Goal: Find specific page/section: Find specific page/section

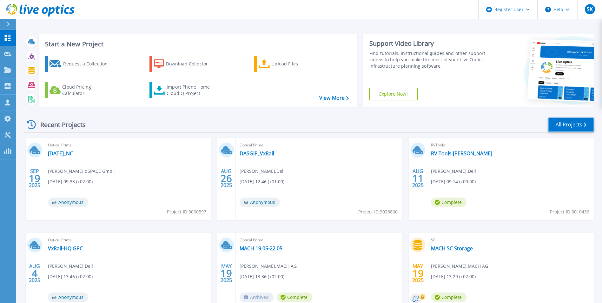
click at [577, 125] on link "All Projects" at bounding box center [571, 124] width 46 height 14
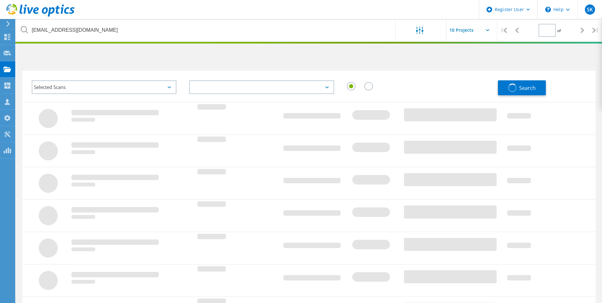
type input "1"
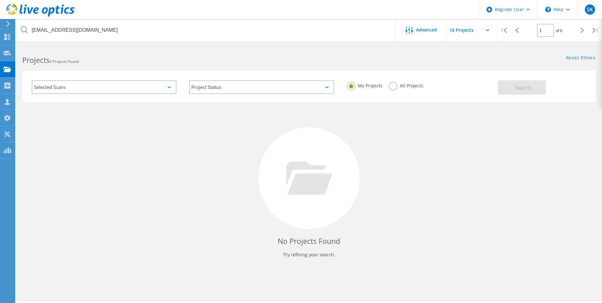
click at [398, 85] on label "All Projects" at bounding box center [406, 85] width 35 height 6
click at [0, 0] on input "All Projects" at bounding box center [0, 0] width 0 height 0
click at [519, 88] on span "Search" at bounding box center [523, 87] width 17 height 7
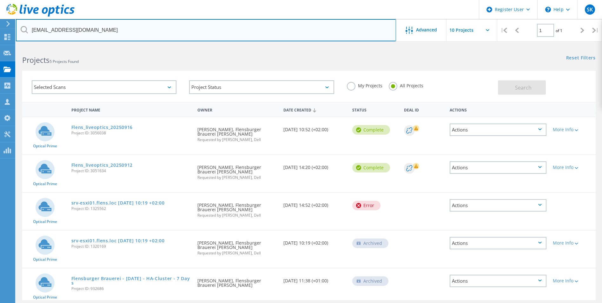
drag, startPoint x: 95, startPoint y: 27, endPoint x: -62, endPoint y: 12, distance: 157.7
click at [0, 12] on html "Register User \n Help Explore Helpful Articles Contact Support SK Dell User Sop…" at bounding box center [301, 162] width 602 height 325
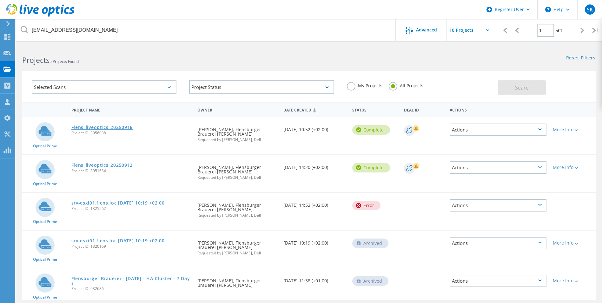
click at [97, 129] on link "Flens_liveoptics_20250916" at bounding box center [102, 127] width 62 height 4
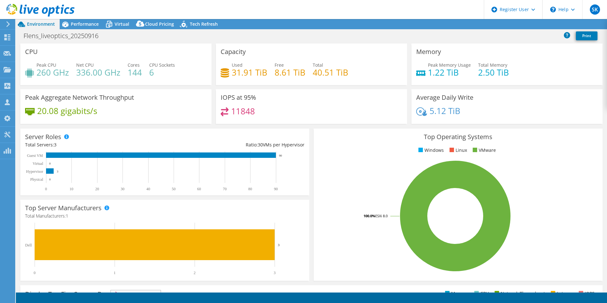
select select "USD"
click at [78, 23] on span "Performance" at bounding box center [85, 24] width 28 height 6
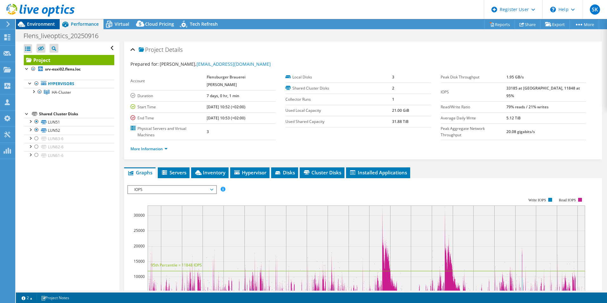
click at [44, 23] on span "Environment" at bounding box center [41, 24] width 28 height 6
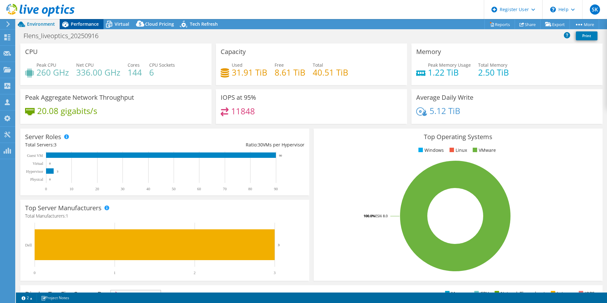
click at [81, 23] on span "Performance" at bounding box center [85, 24] width 28 height 6
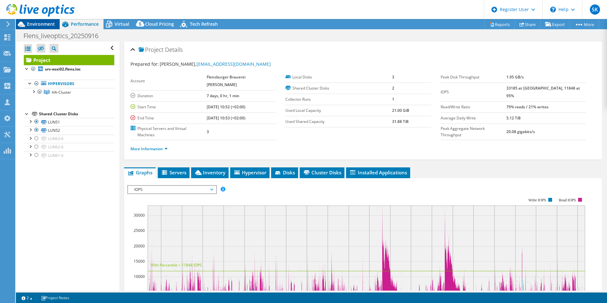
click at [44, 22] on span "Environment" at bounding box center [41, 24] width 28 height 6
